Goal: Information Seeking & Learning: Learn about a topic

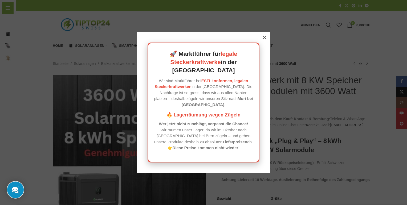
click at [262, 40] on div at bounding box center [264, 37] width 5 height 5
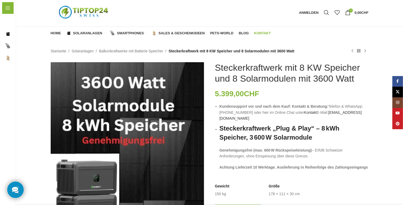
scroll to position [14, 0]
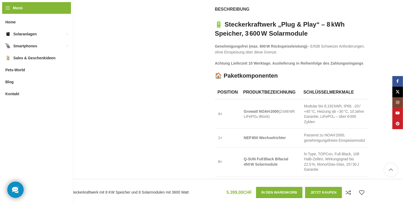
scroll to position [377, 0]
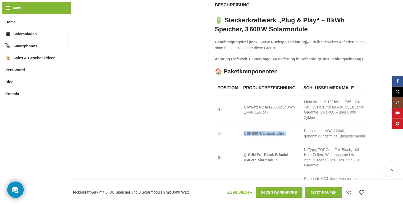
drag, startPoint x: 244, startPoint y: 128, endPoint x: 298, endPoint y: 131, distance: 53.6
click at [298, 131] on td "NEP 800 Wechselrichter" at bounding box center [270, 134] width 60 height 19
copy strong "NEP 800 Wechselrichter"
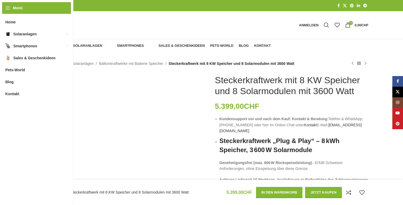
scroll to position [377, 0]
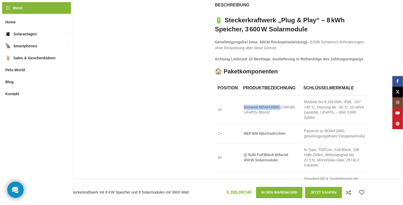
drag, startPoint x: 279, startPoint y: 101, endPoint x: 242, endPoint y: 102, distance: 37.0
click at [242, 102] on td "Growatt NOAH 2000 (2 048 Wh LiFePO₄‑Block)" at bounding box center [270, 109] width 60 height 29
copy span "Growatt NOAH 2000"
click at [157, 71] on div "Klick zum Vergrößern" at bounding box center [127, 181] width 153 height 966
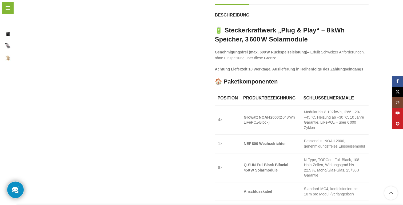
scroll to position [402, 0]
